Goal: Task Accomplishment & Management: Manage account settings

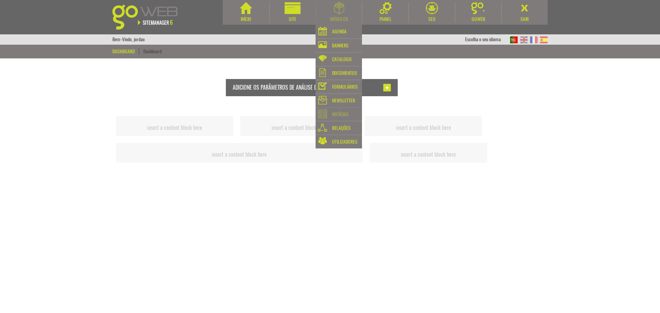
click at [335, 115] on div "Notícias" at bounding box center [340, 115] width 16 height 10
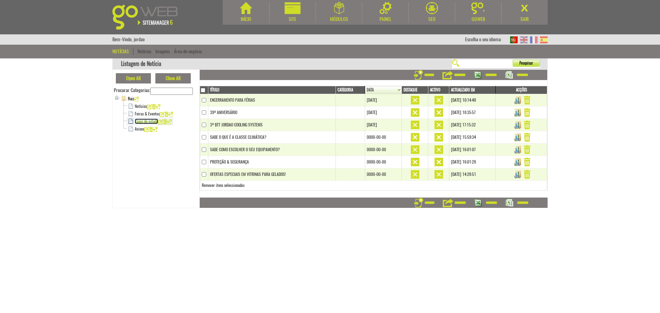
click at [137, 121] on link "Casos de estudo" at bounding box center [146, 121] width 23 height 5
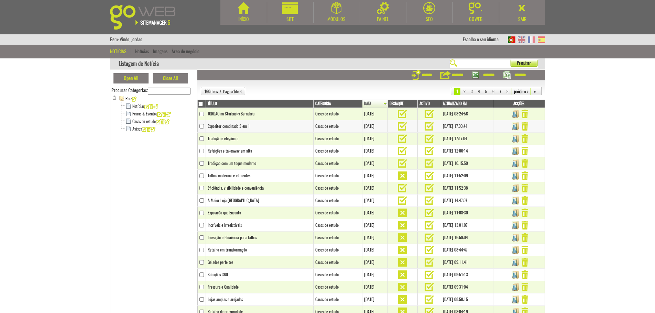
click at [398, 127] on img at bounding box center [402, 126] width 9 height 9
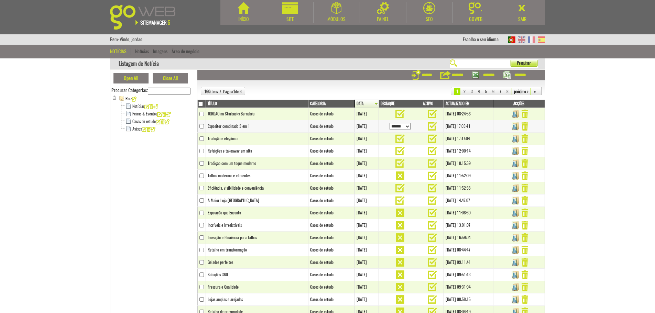
click at [405, 127] on select "****** ******** ********" at bounding box center [399, 126] width 21 height 7
select select "*"
click at [389, 123] on select "****** ******** ********" at bounding box center [399, 126] width 21 height 7
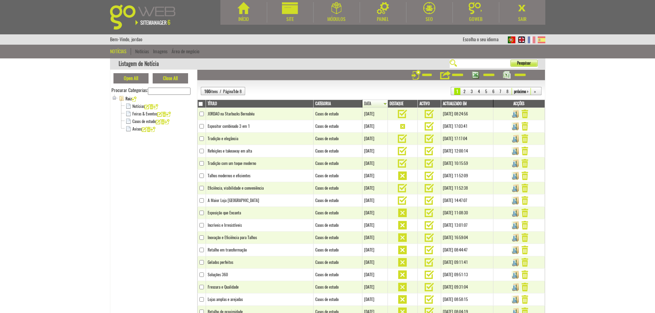
click at [521, 40] on img at bounding box center [522, 39] width 8 height 7
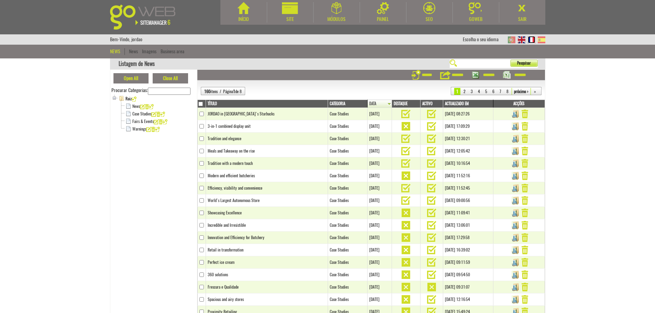
click at [532, 40] on img at bounding box center [532, 39] width 8 height 7
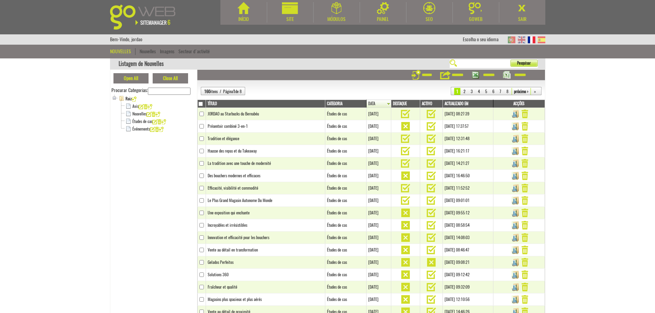
click at [587, 78] on body "Início Site Módulos [GEOGRAPHIC_DATA]" at bounding box center [327, 156] width 655 height 313
click at [541, 41] on img at bounding box center [542, 39] width 8 height 7
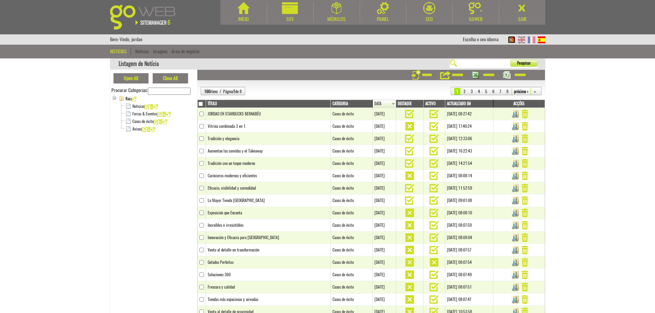
click at [511, 39] on img at bounding box center [512, 39] width 8 height 7
